Goal: Task Accomplishment & Management: Manage account settings

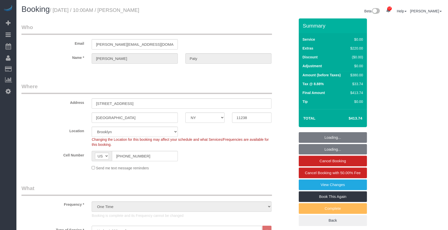
select select "NY"
select select "1"
select select "spot1"
select select "number:89"
select select "number:90"
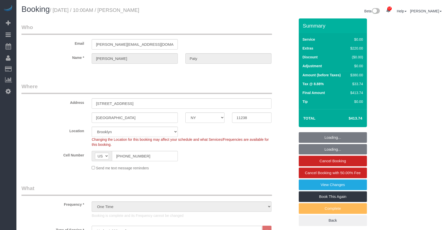
select select "number:15"
select select "number:5"
select select "object:1479"
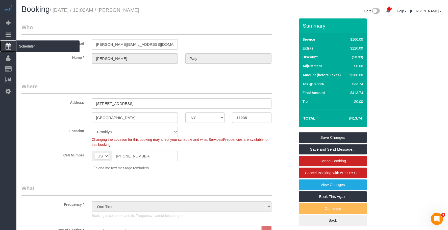
drag, startPoint x: 45, startPoint y: 47, endPoint x: 53, endPoint y: 43, distance: 9.5
click at [45, 47] on span "Scheduler" at bounding box center [47, 46] width 63 height 12
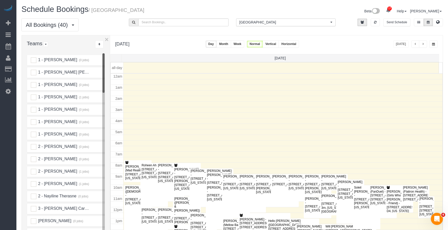
scroll to position [67, 0]
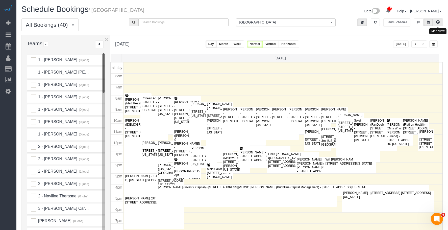
click at [438, 21] on icon at bounding box center [438, 21] width 4 height 3
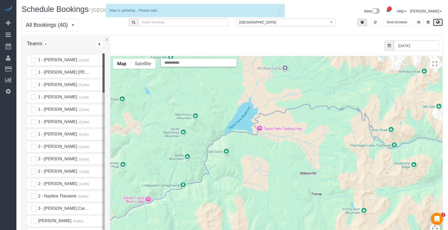
click at [277, 21] on span "[GEOGRAPHIC_DATA]" at bounding box center [284, 22] width 90 height 5
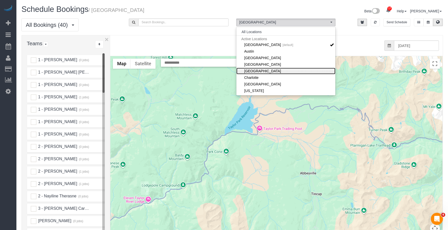
click at [270, 70] on link "[GEOGRAPHIC_DATA]" at bounding box center [285, 71] width 99 height 7
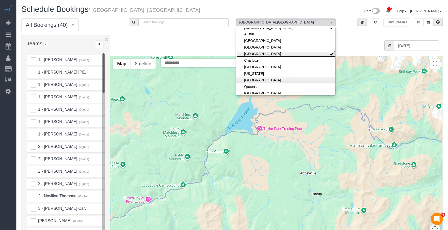
scroll to position [25, 0]
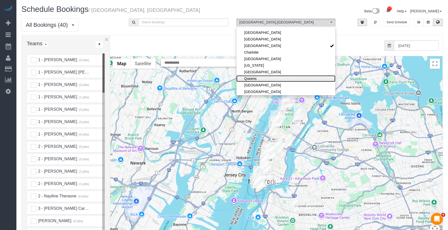
click at [264, 76] on link "Queens" at bounding box center [285, 78] width 99 height 7
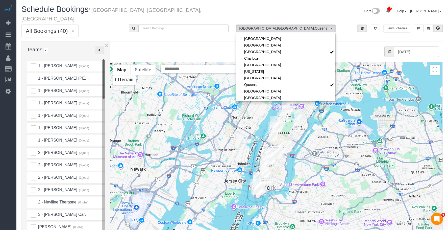
click at [101, 46] on button "..." at bounding box center [99, 50] width 8 height 8
click at [107, 63] on link "A-Z" at bounding box center [115, 66] width 40 height 7
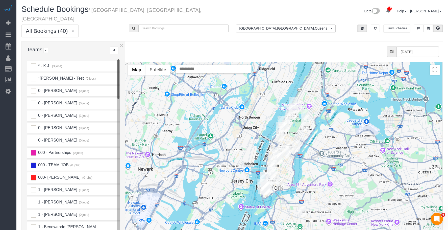
drag, startPoint x: 110, startPoint y: 57, endPoint x: 127, endPoint y: 58, distance: 17.2
click at [127, 58] on div "× Teams All Teams All Active Teams Active Teams For Location(s) Rating A-Z * - …" at bounding box center [231, 155] width 421 height 228
